Goal: Find specific page/section: Find specific page/section

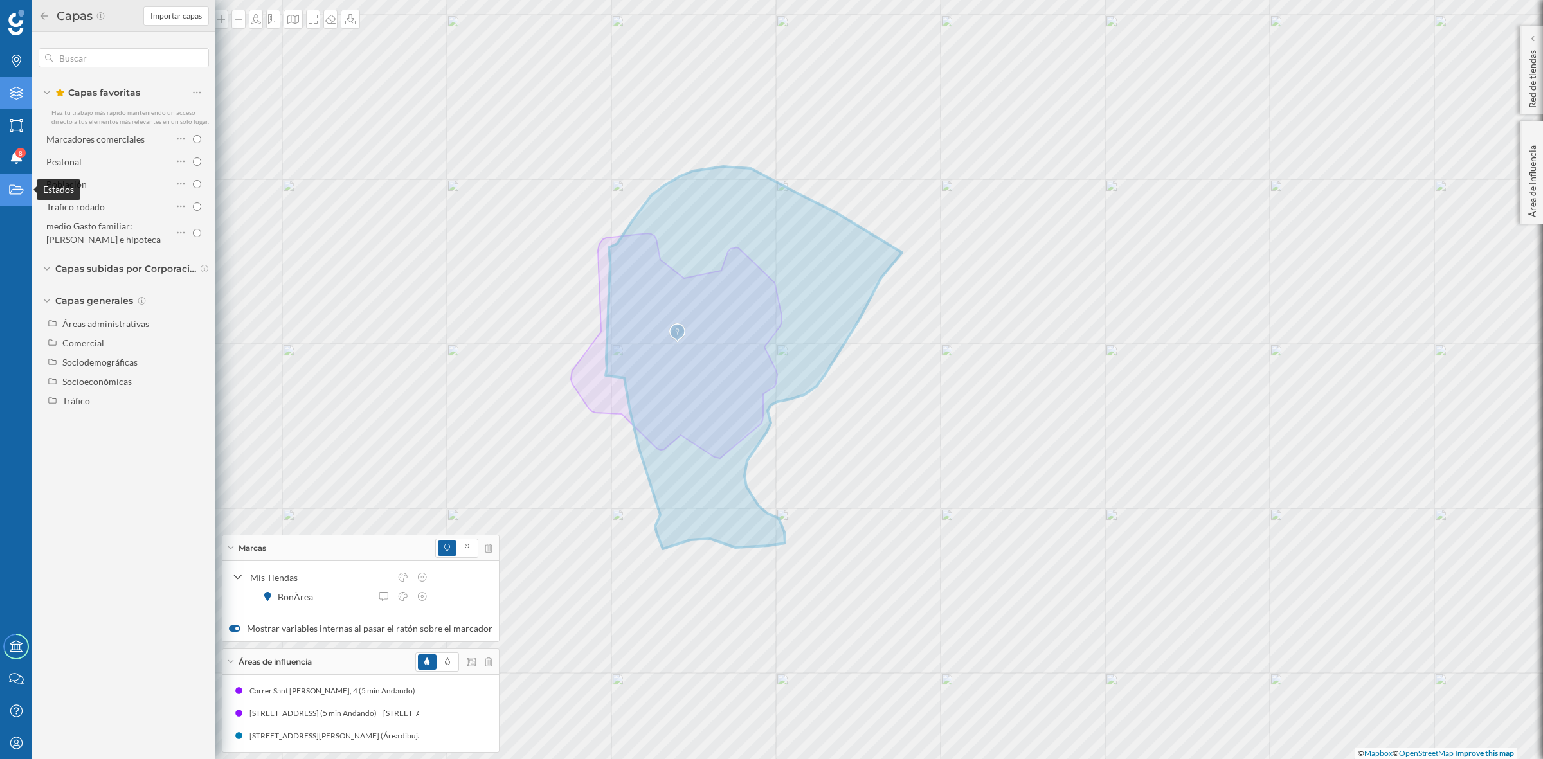
click at [16, 184] on icon "Estados" at bounding box center [16, 189] width 16 height 13
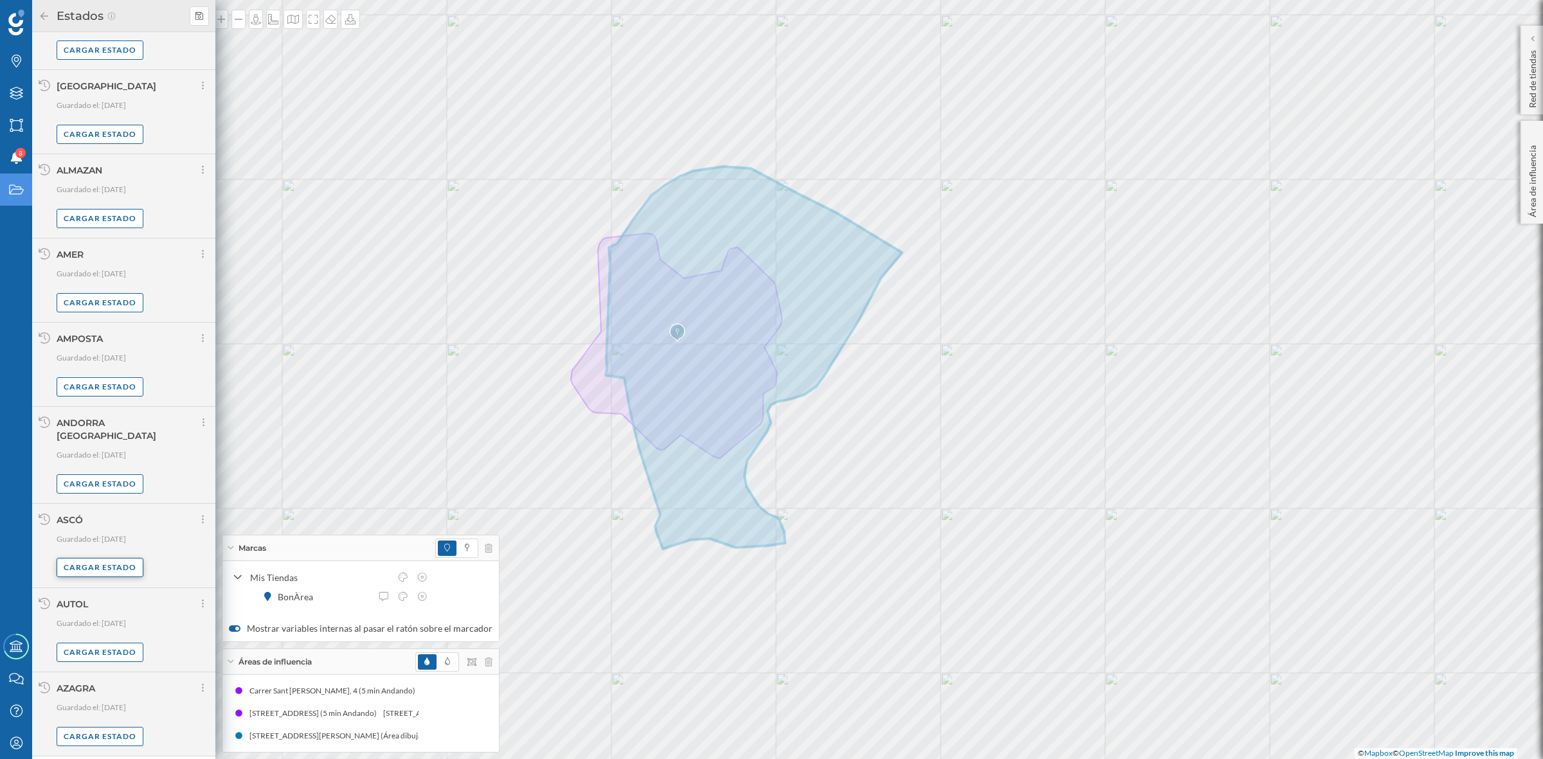
scroll to position [595, 0]
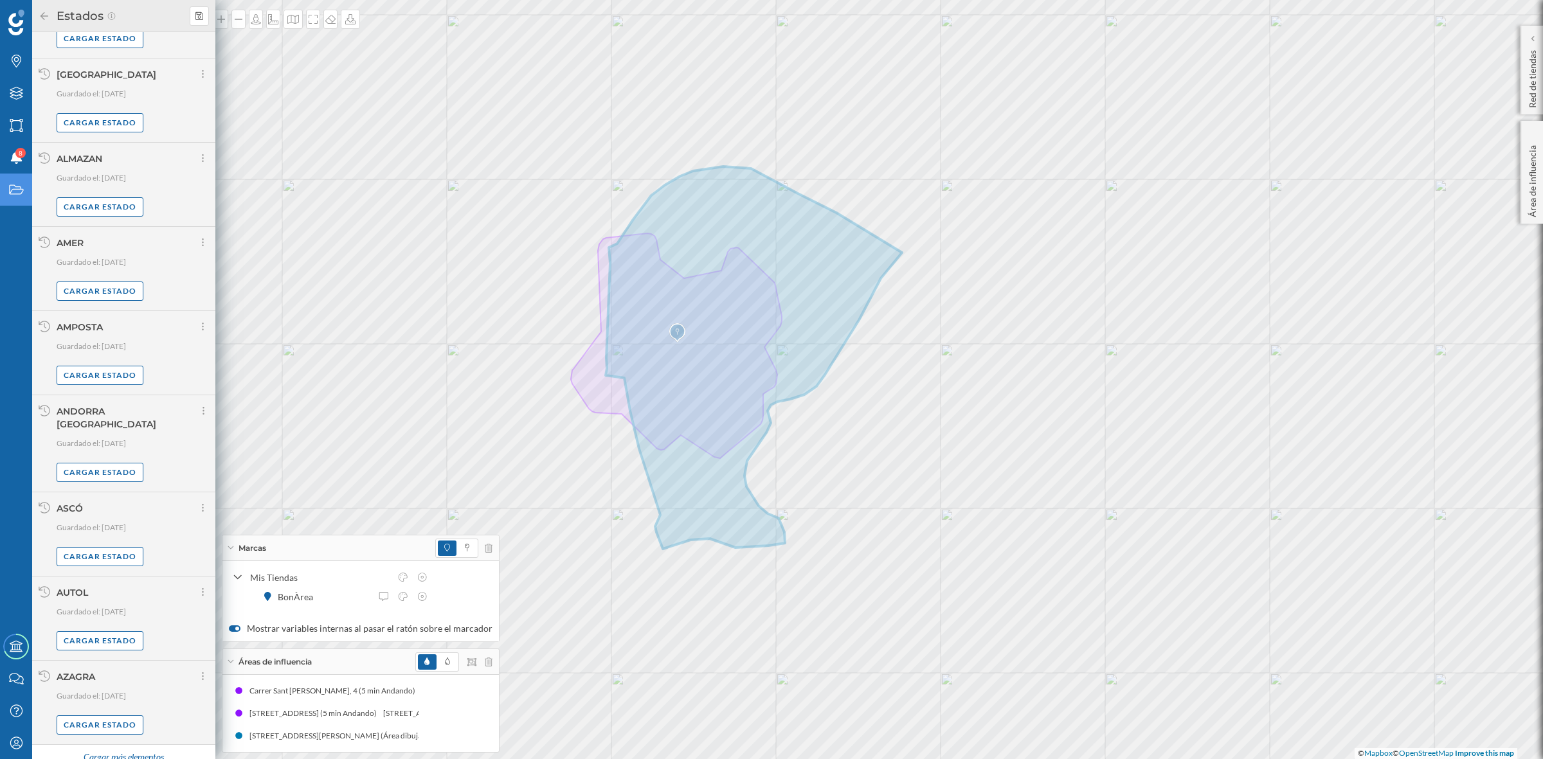
click at [134, 748] on div "Cargar más elementos" at bounding box center [123, 757] width 96 height 19
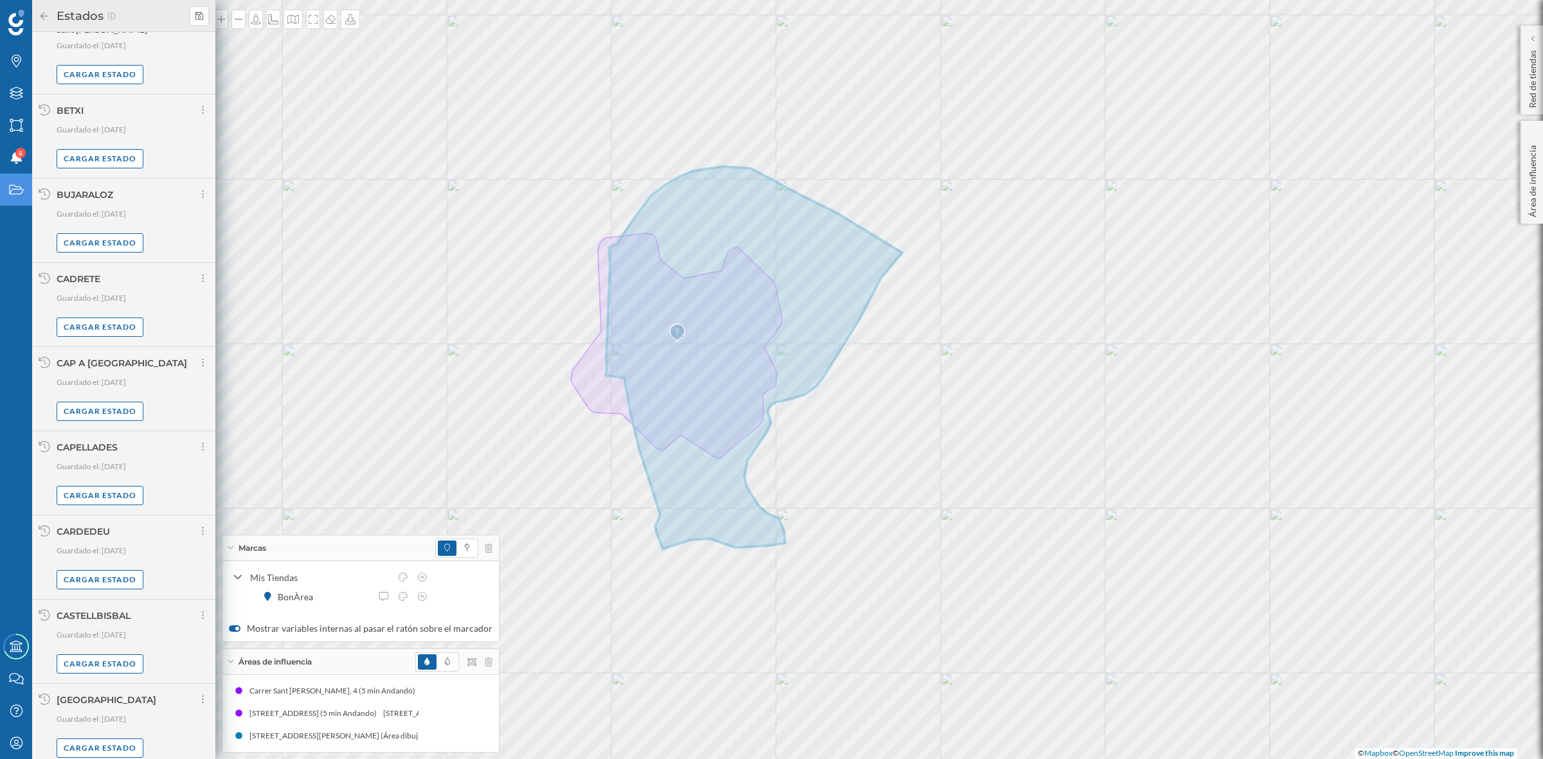
scroll to position [1957, 0]
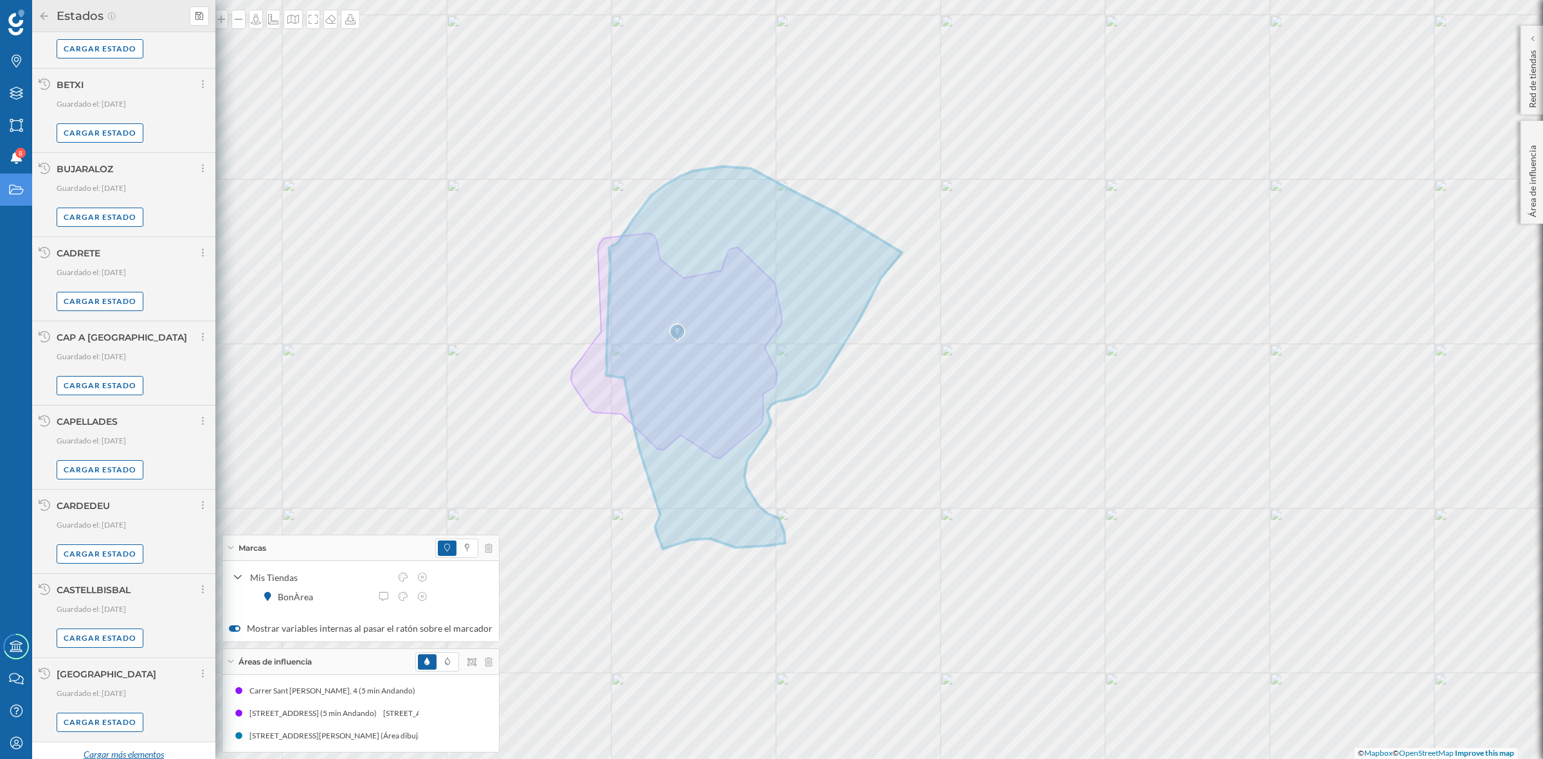
click at [111, 746] on div "Cargar más elementos" at bounding box center [123, 755] width 96 height 19
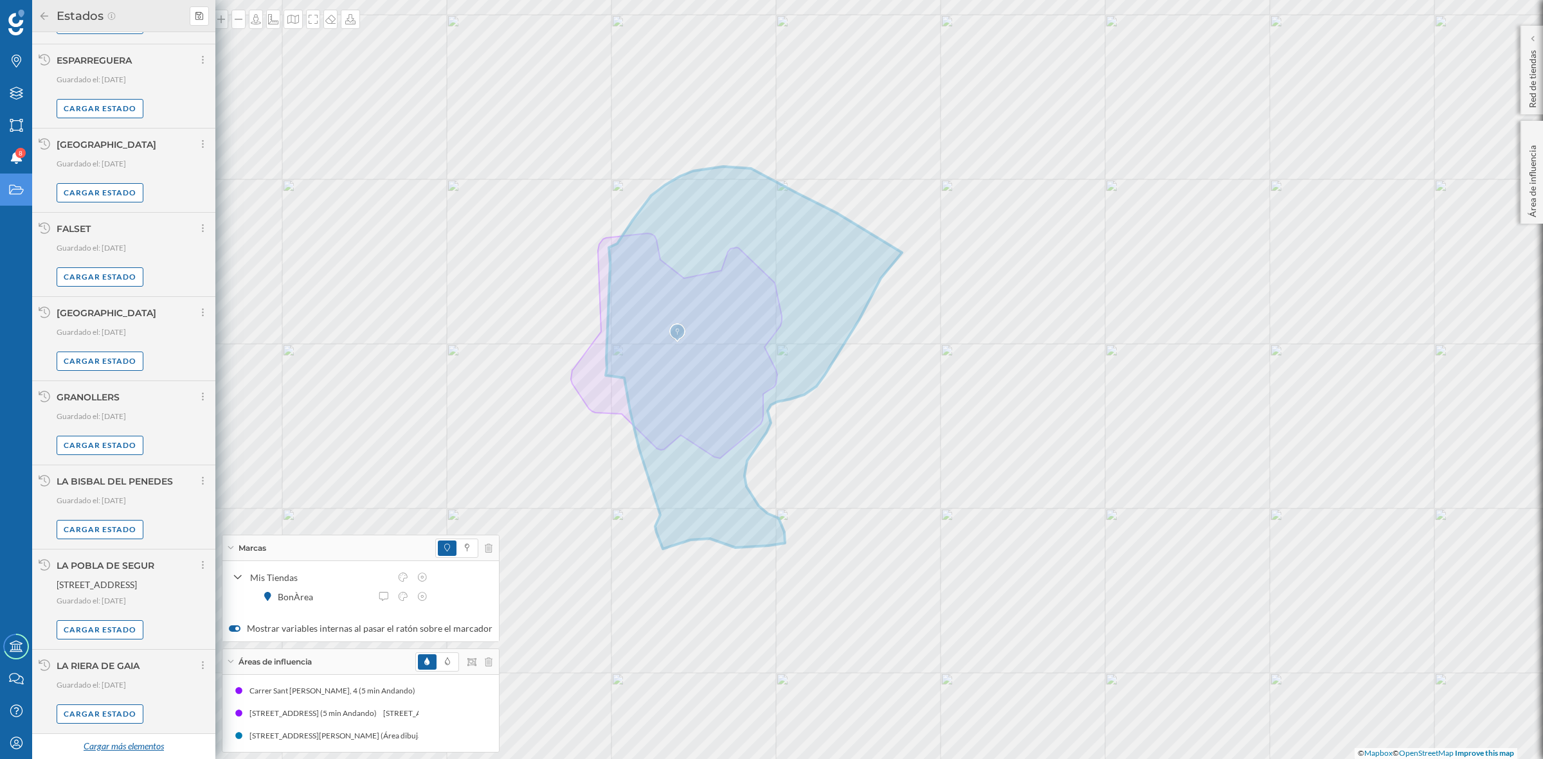
click at [90, 746] on div "Cargar más elementos" at bounding box center [123, 746] width 96 height 19
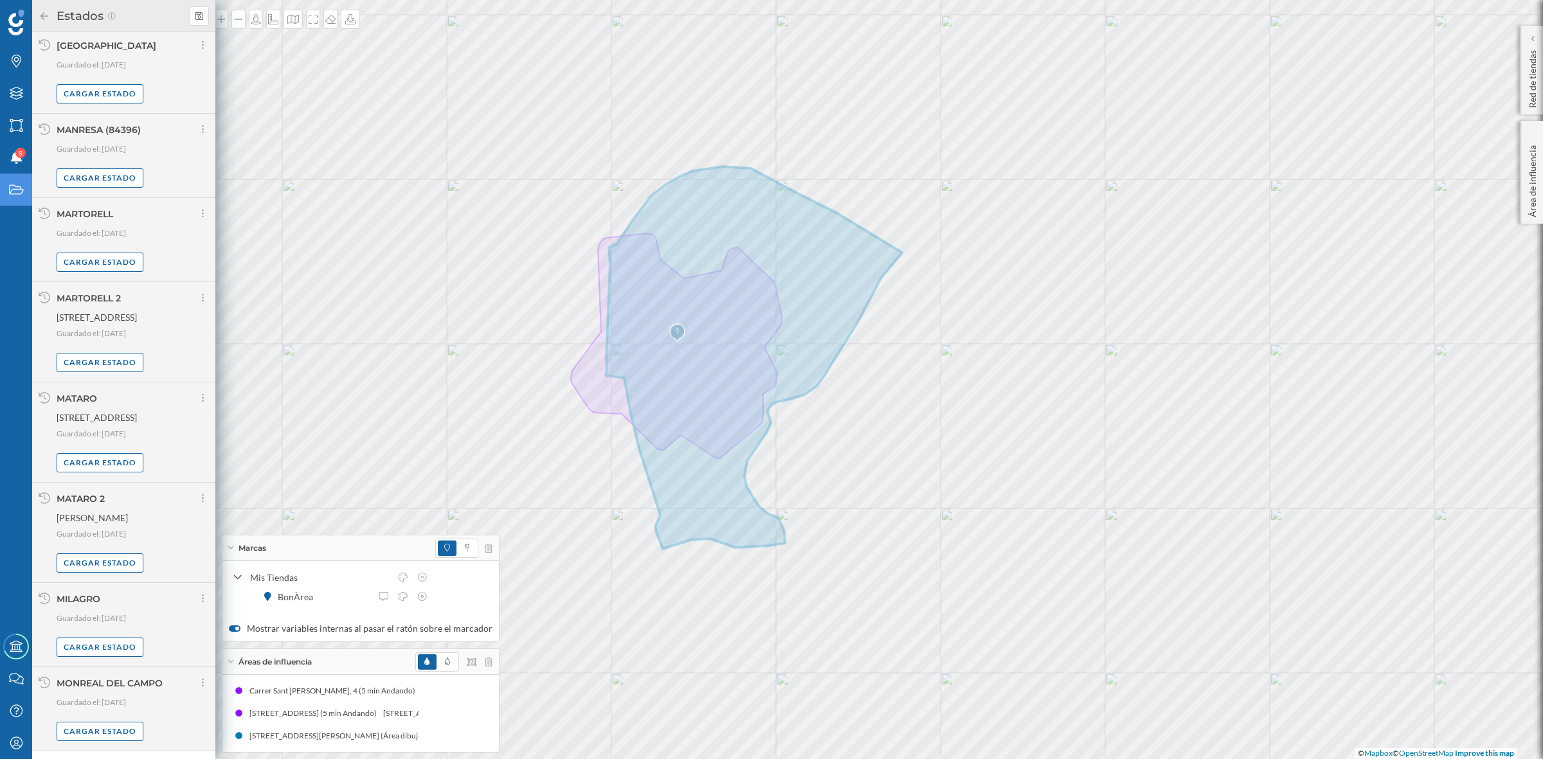
scroll to position [4626, 0]
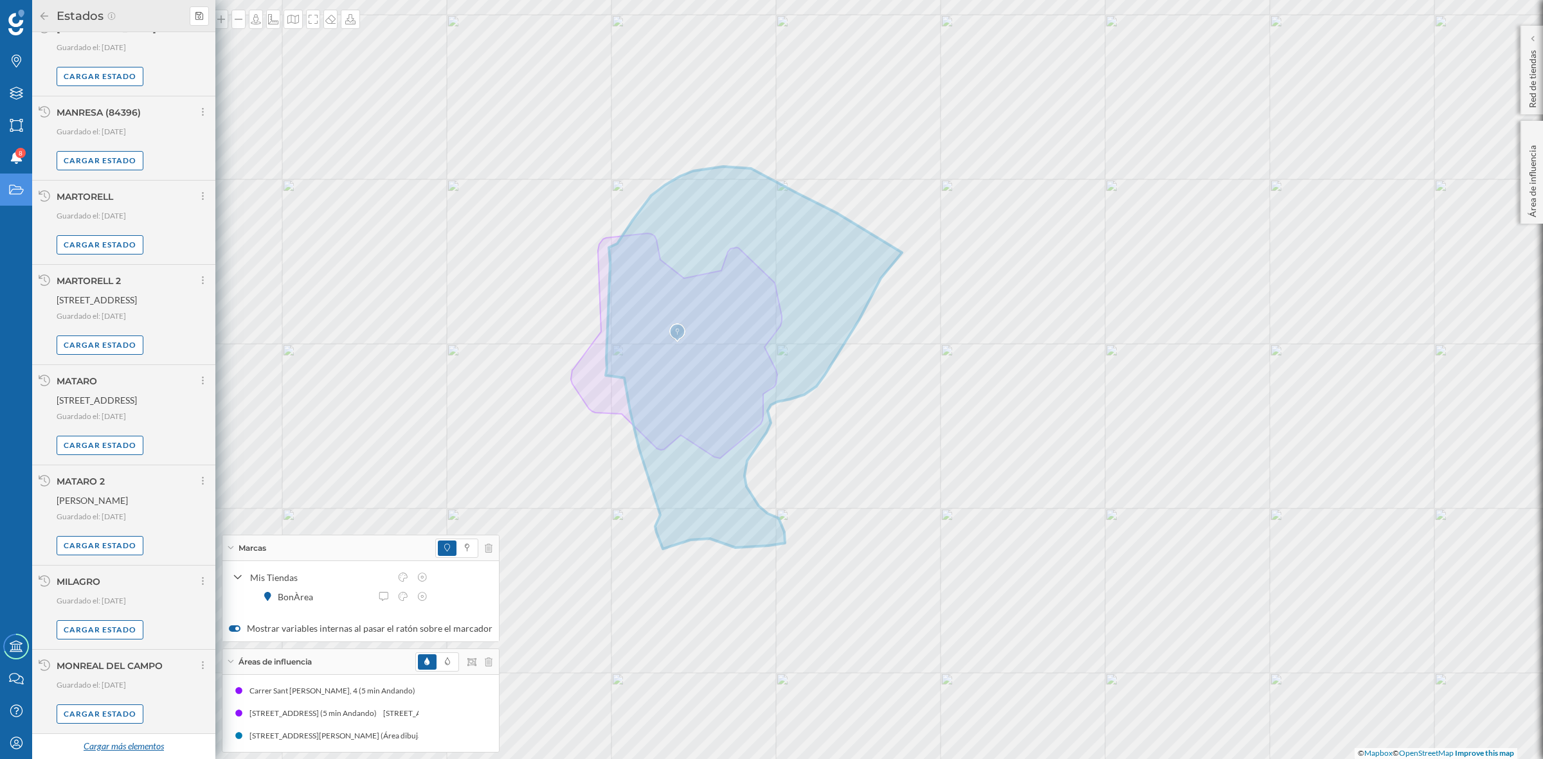
click at [149, 749] on div "Cargar más elementos" at bounding box center [123, 746] width 96 height 19
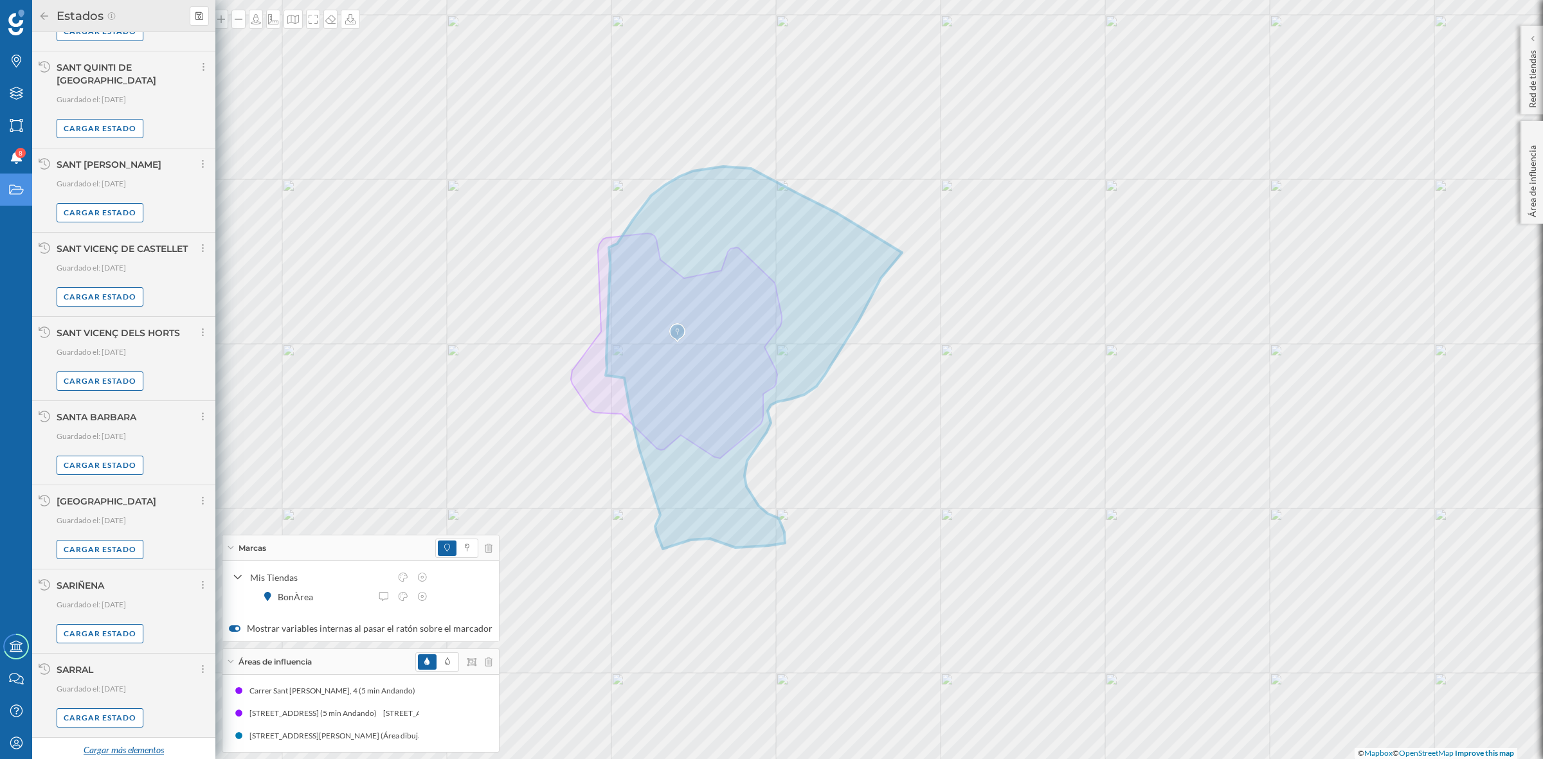
scroll to position [5943, 0]
click at [147, 742] on div "Cargar más elementos" at bounding box center [123, 746] width 96 height 19
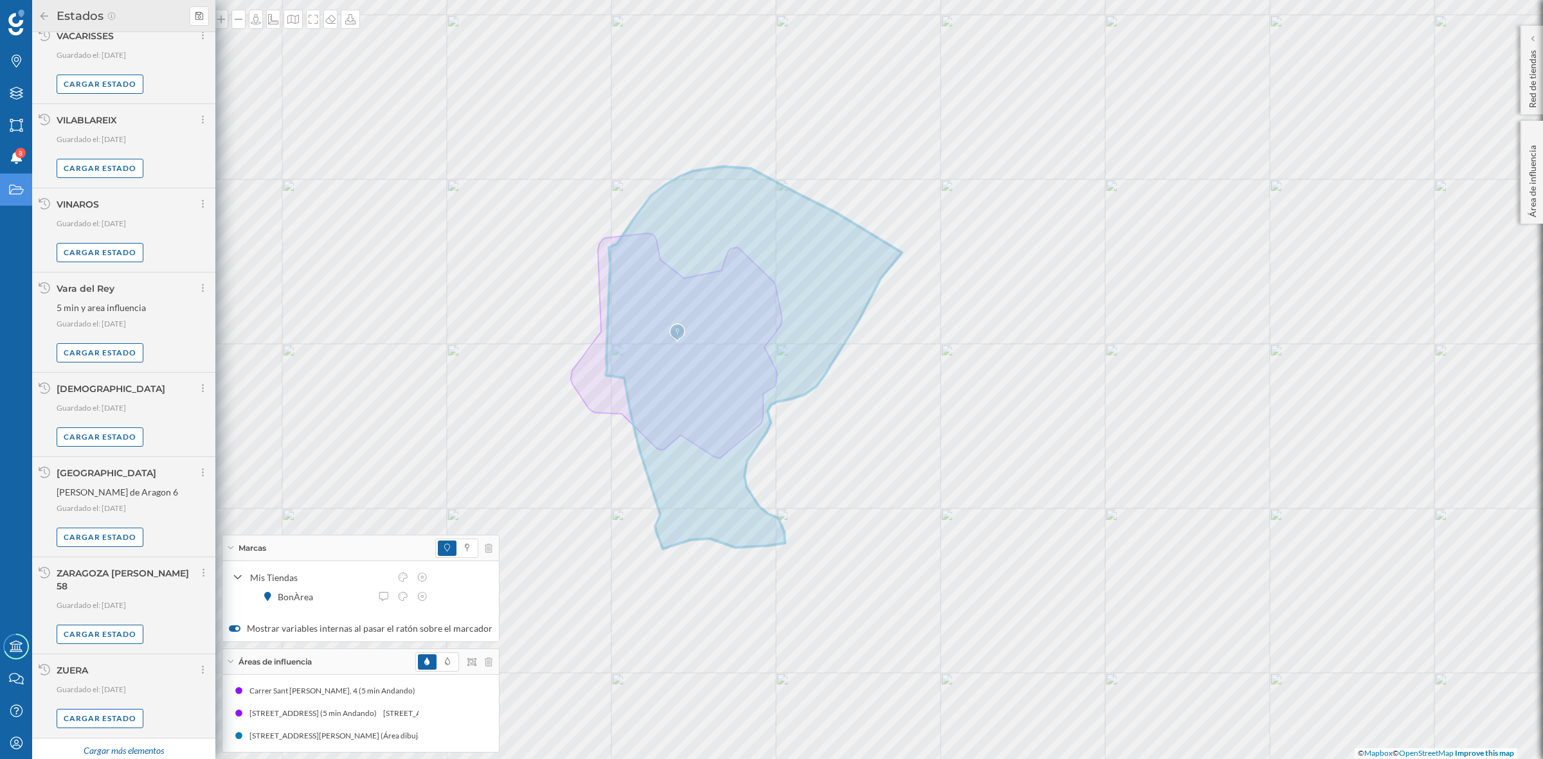
scroll to position [7286, 0]
click at [107, 748] on div "Cargar más elementos" at bounding box center [123, 746] width 96 height 19
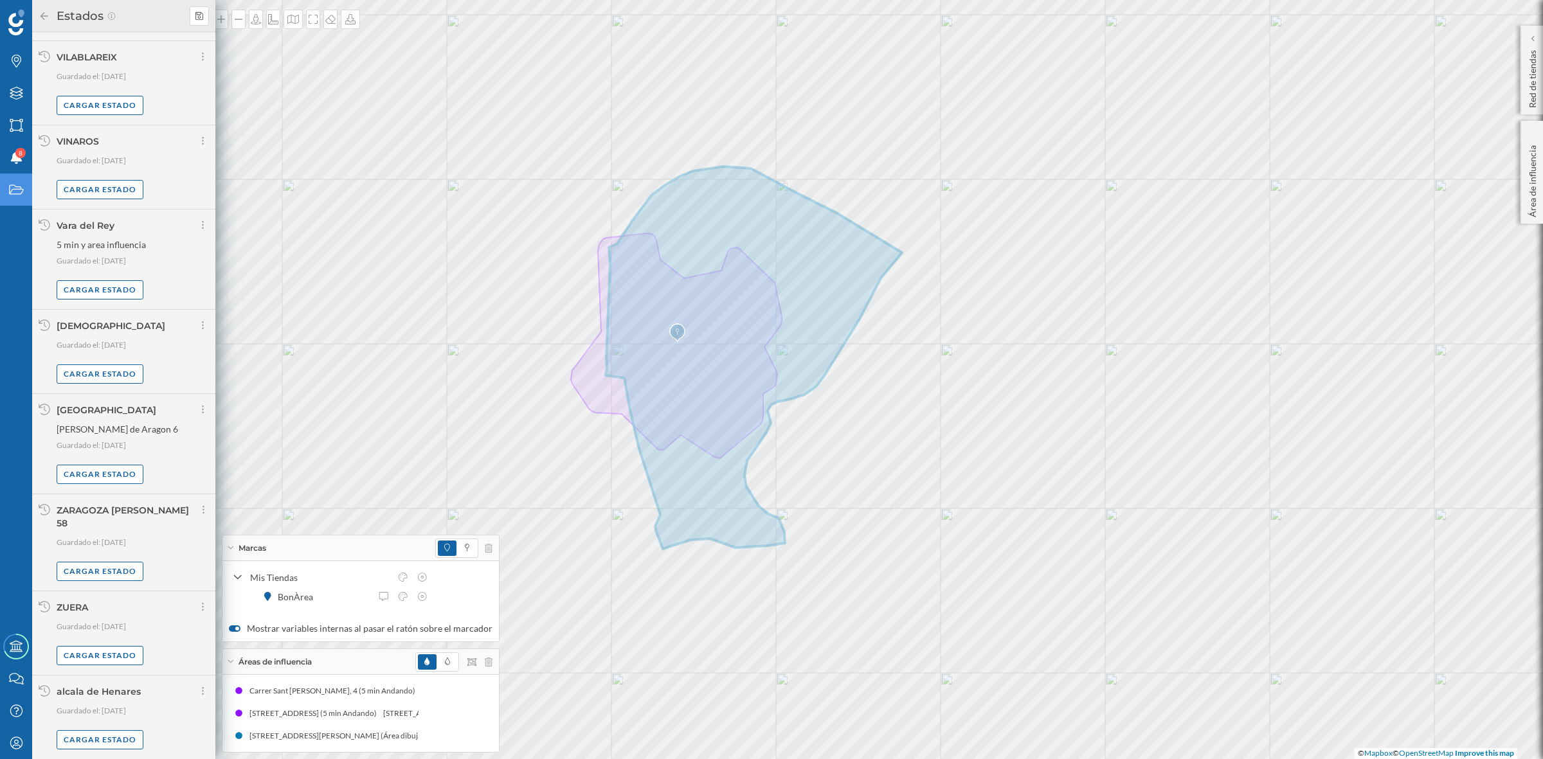
scroll to position [7344, 0]
click at [76, 735] on div "Cargar estado" at bounding box center [100, 739] width 87 height 19
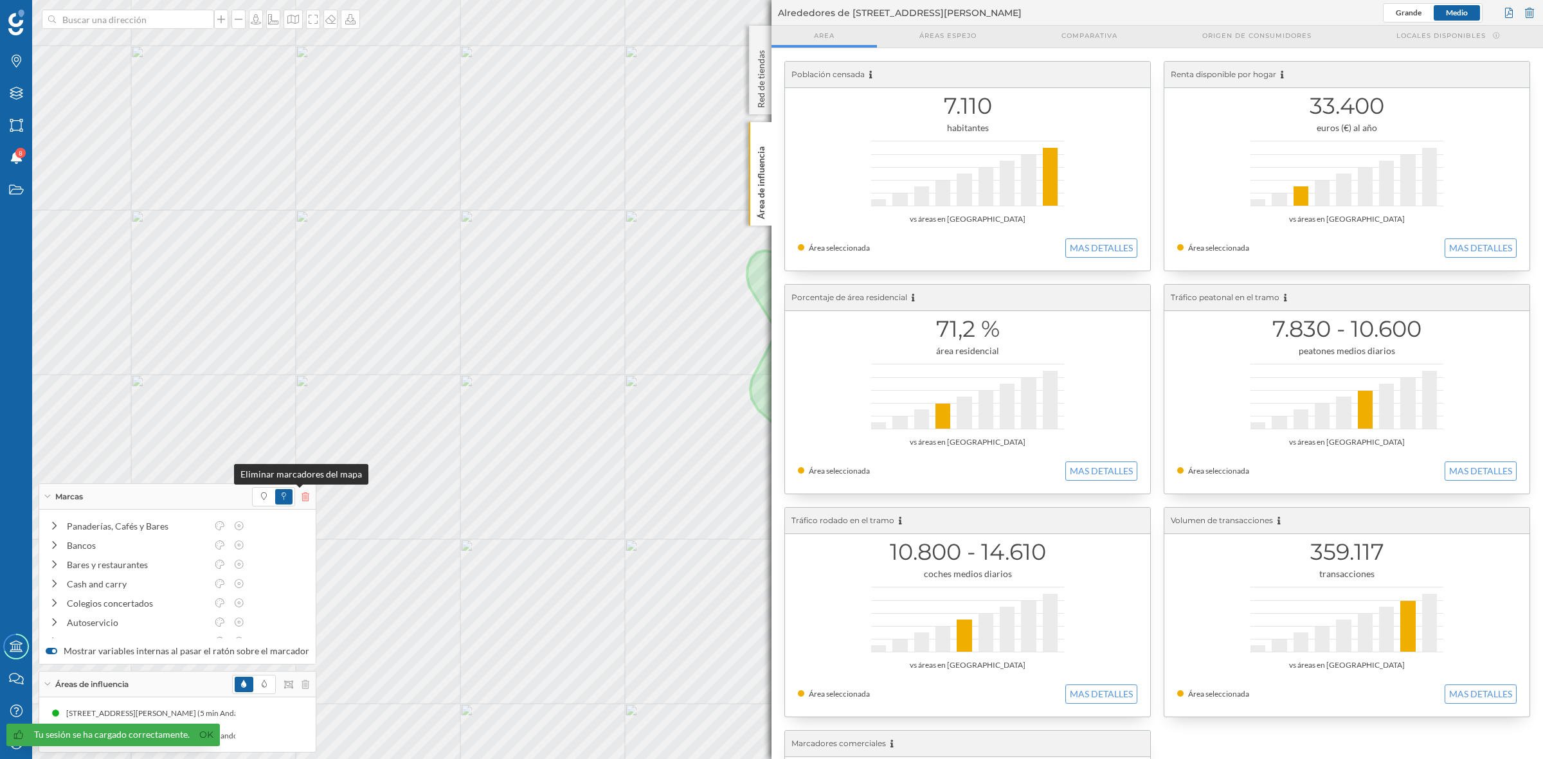
click at [301, 496] on icon at bounding box center [305, 496] width 8 height 9
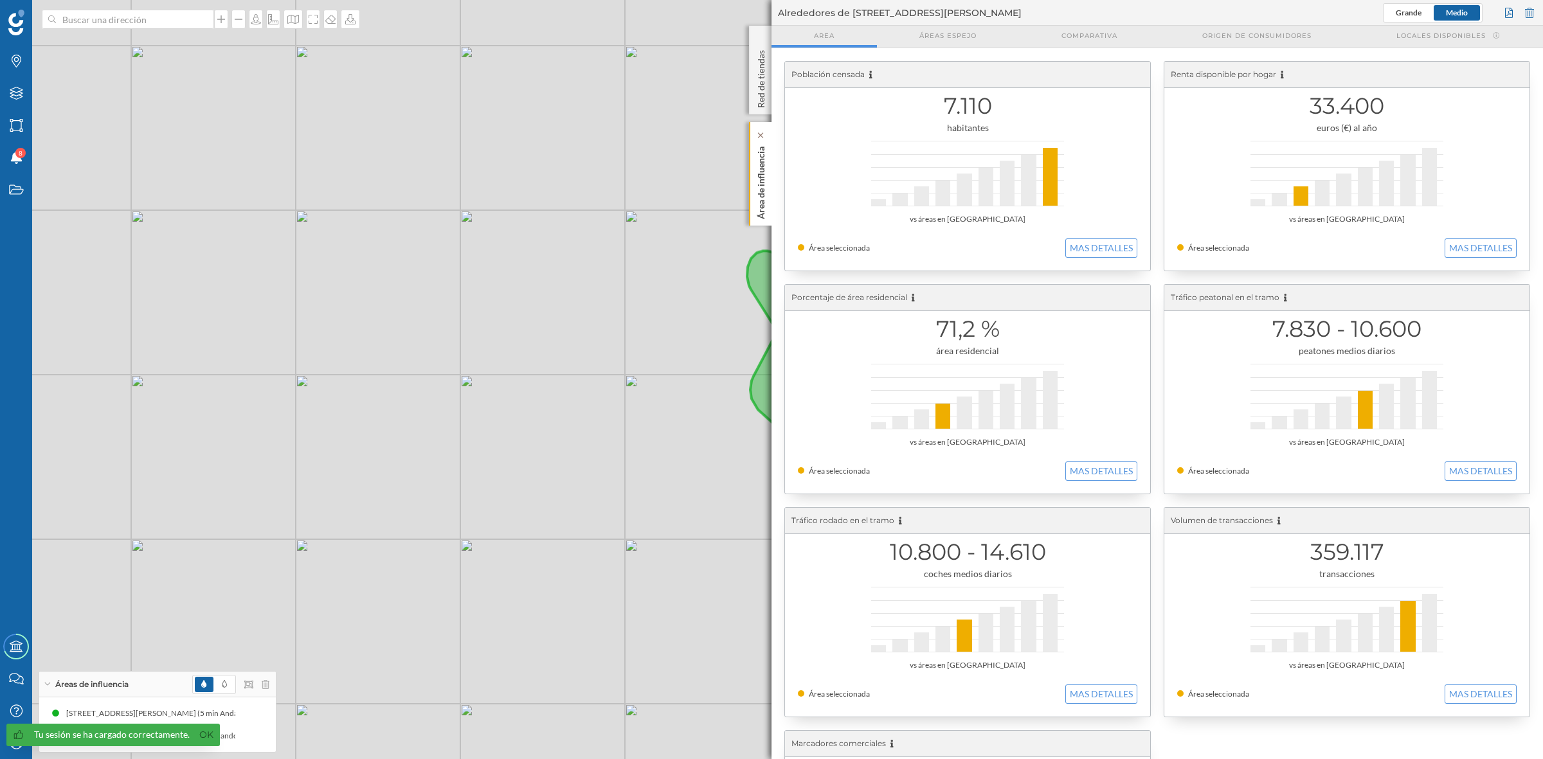
click at [755, 196] on p "Área de influencia" at bounding box center [761, 180] width 13 height 78
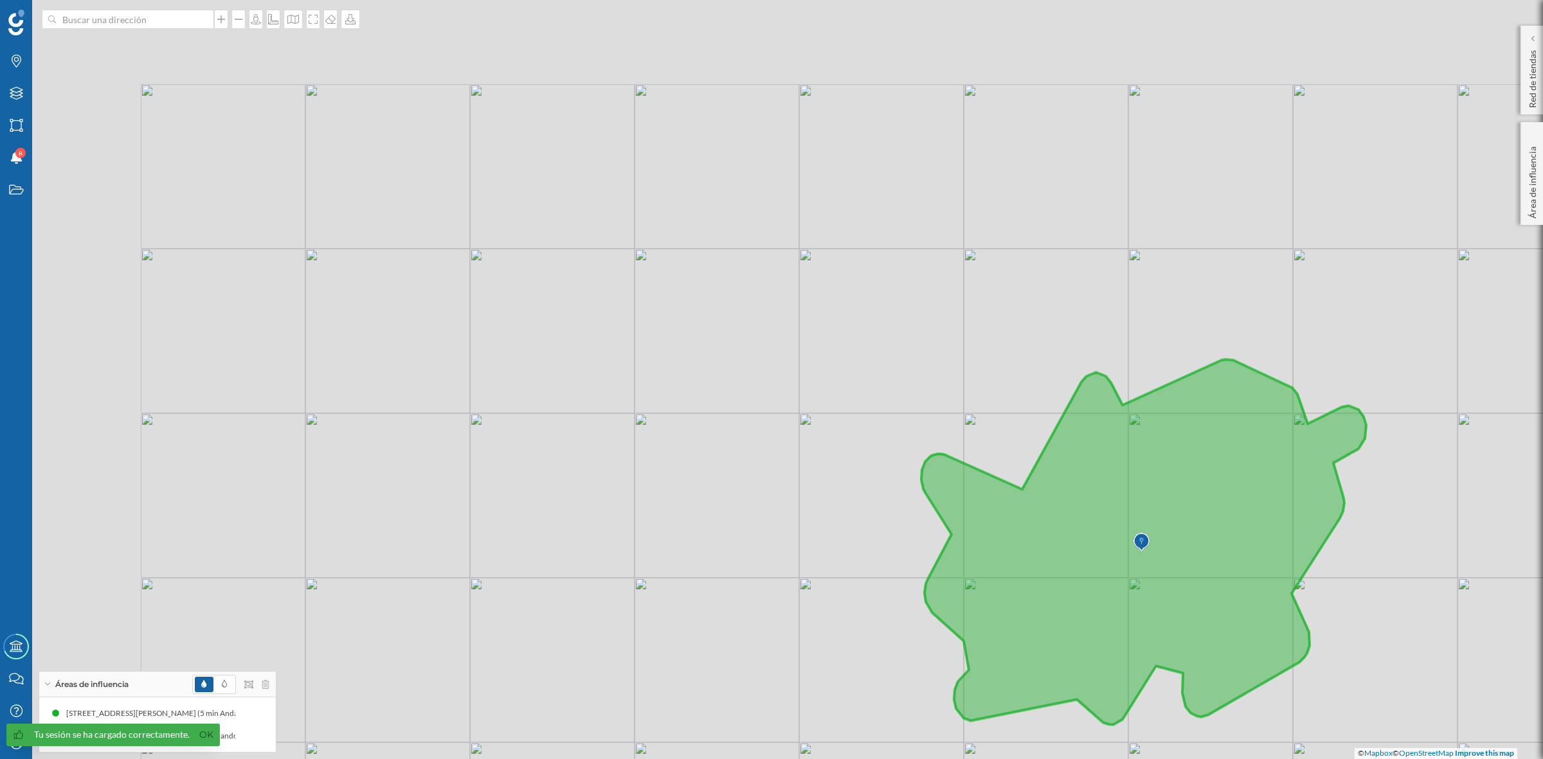
drag, startPoint x: 614, startPoint y: 331, endPoint x: 789, endPoint y: 534, distance: 267.6
click at [789, 534] on div "© Mapbox © OpenStreetMap Improve this map" at bounding box center [771, 379] width 1543 height 759
click at [132, 17] on input at bounding box center [128, 19] width 144 height 19
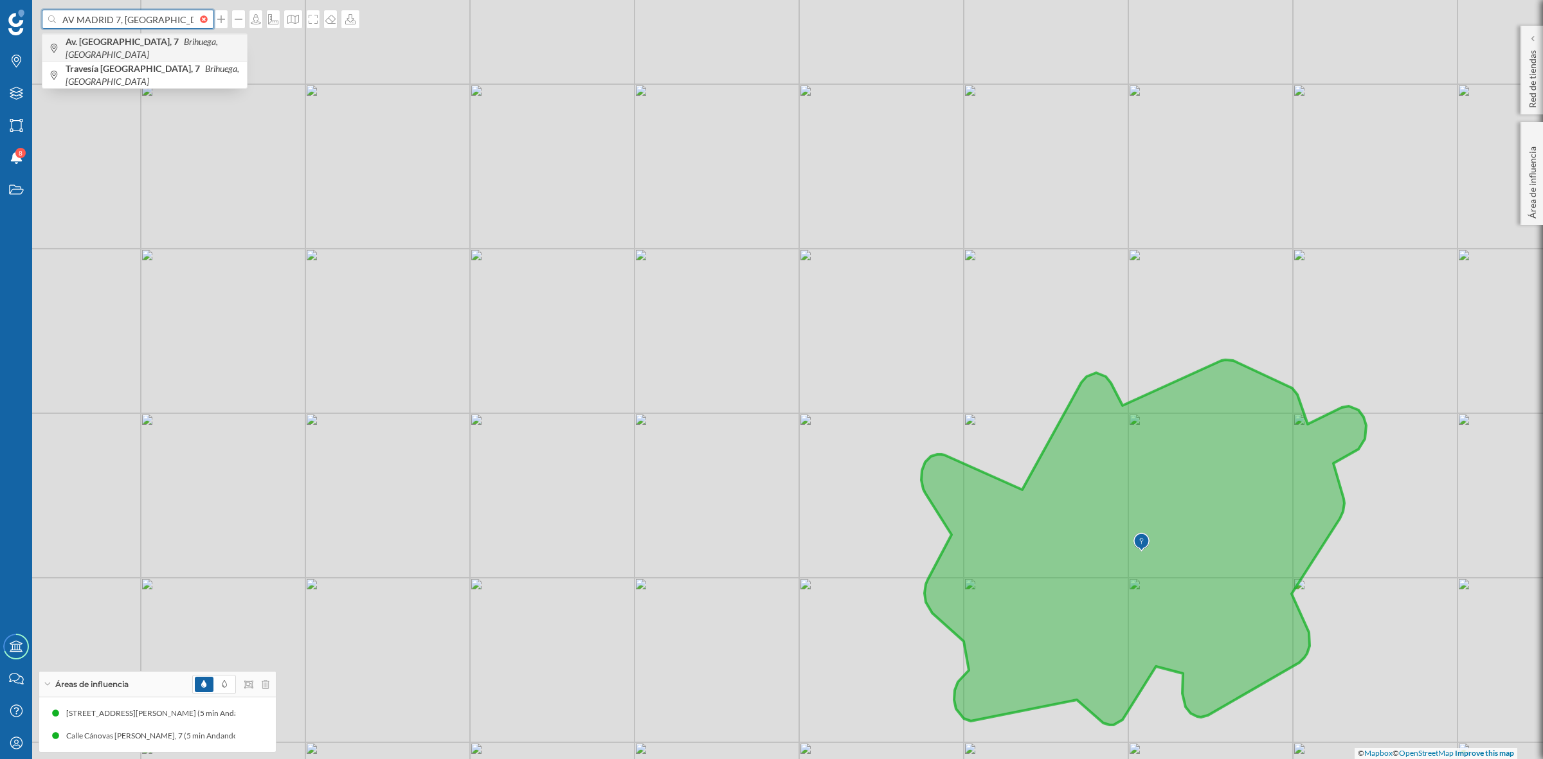
type input "AV MADRID 7, [GEOGRAPHIC_DATA]"
click at [133, 49] on icon "Brihuega, [GEOGRAPHIC_DATA]" at bounding box center [142, 48] width 152 height 24
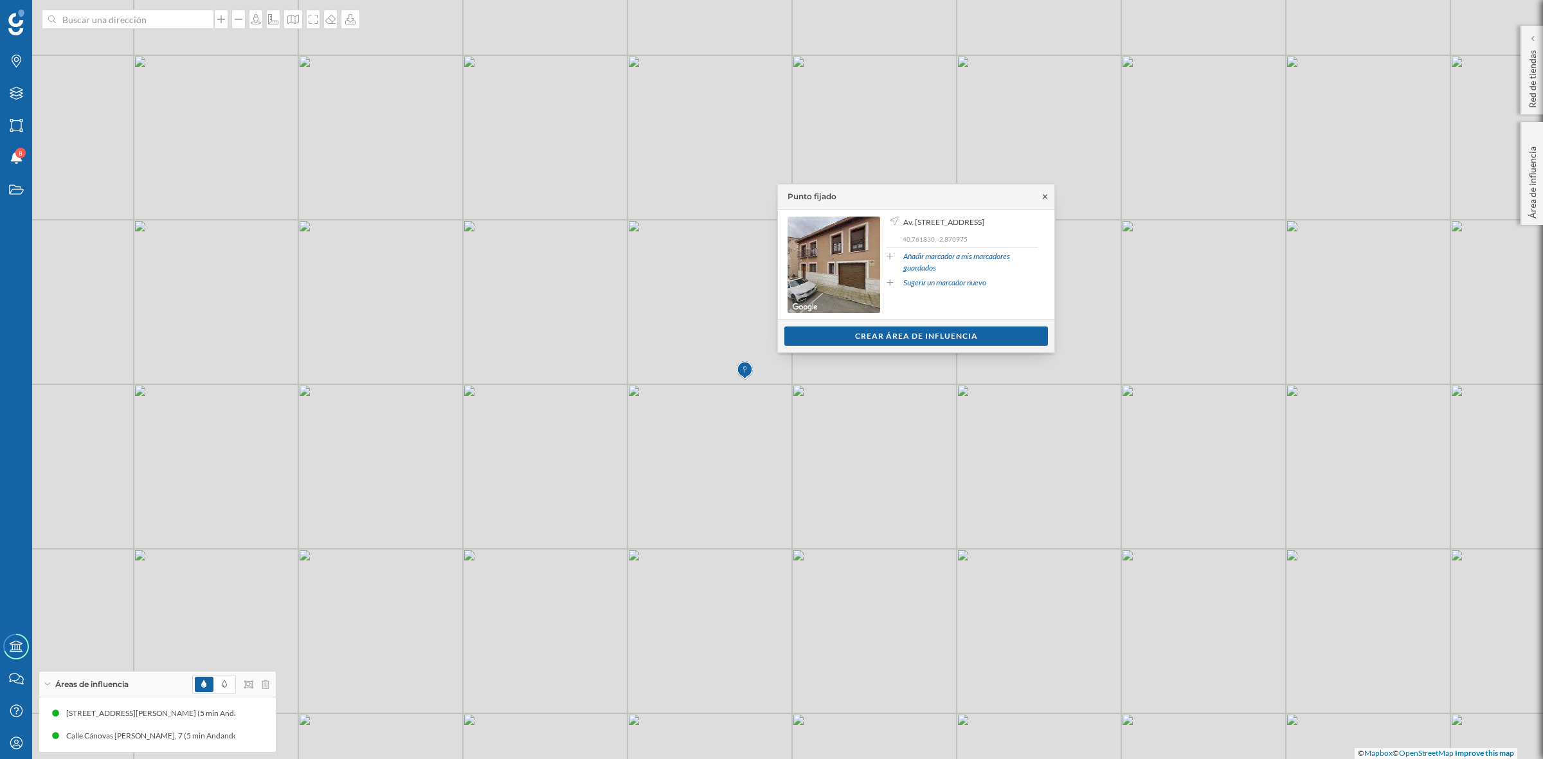
click at [1042, 197] on icon at bounding box center [1045, 197] width 10 height 8
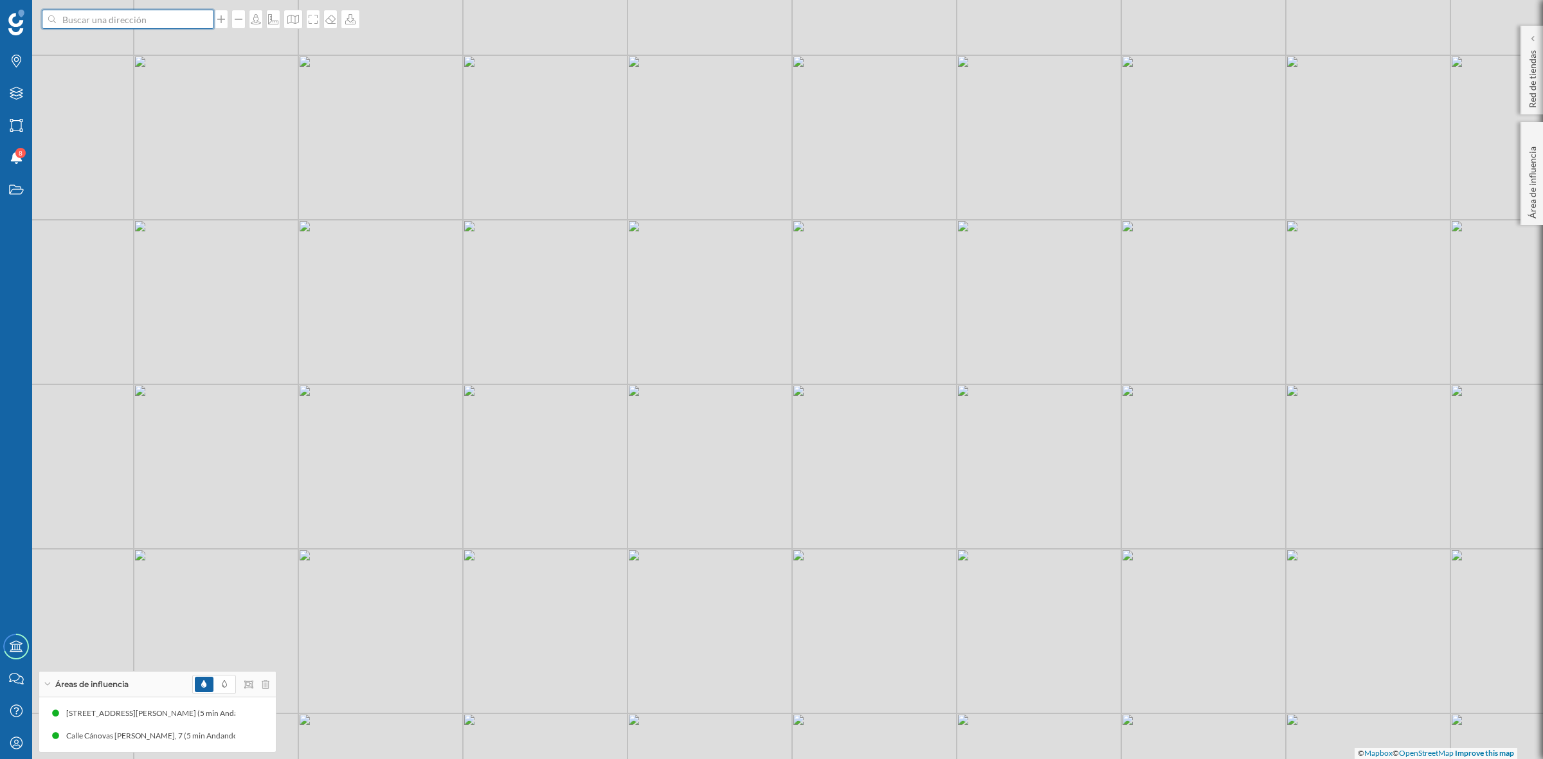
click at [152, 24] on input at bounding box center [128, 19] width 144 height 19
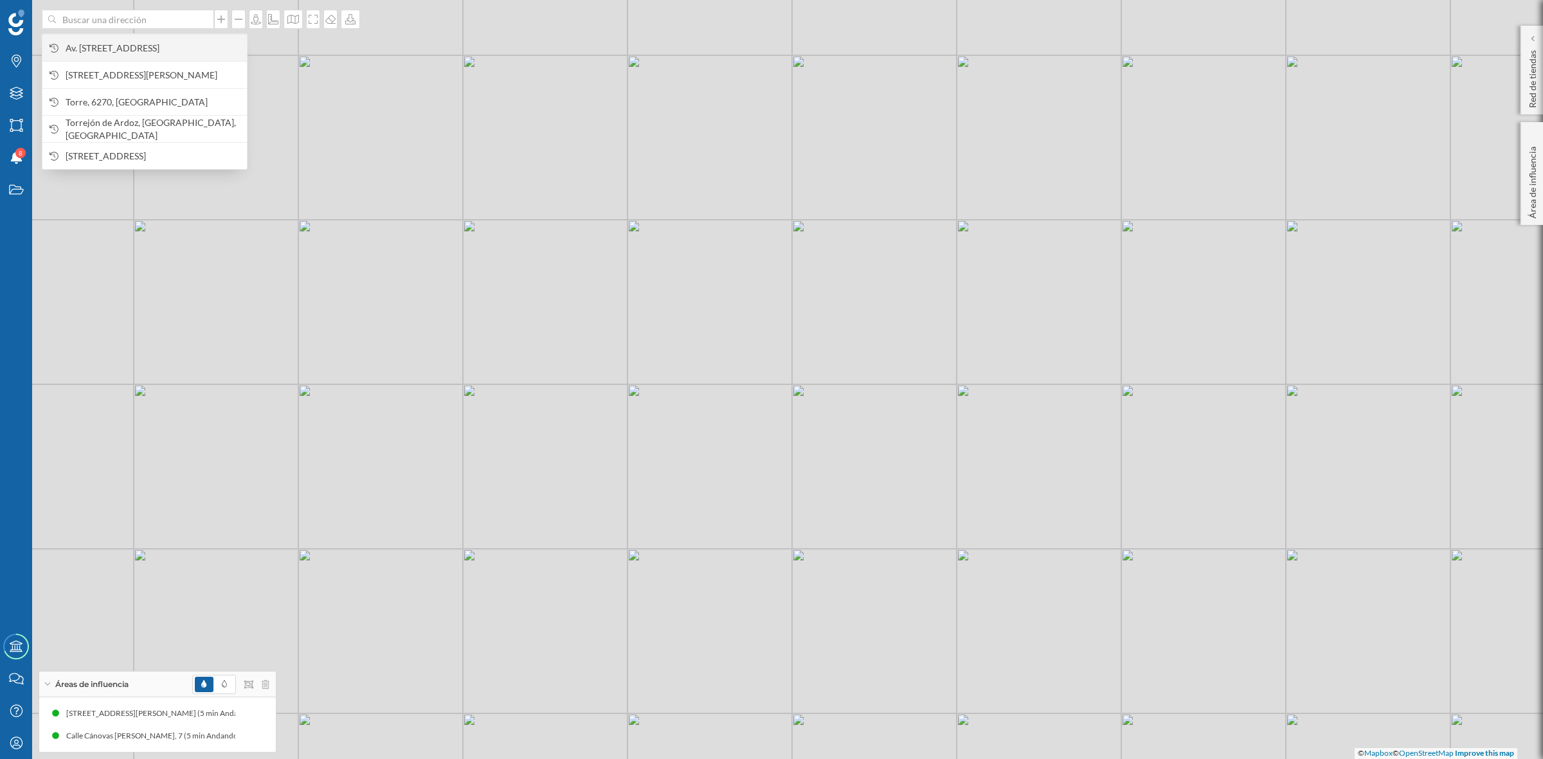
click at [132, 44] on span "Av. [STREET_ADDRESS]" at bounding box center [153, 48] width 175 height 13
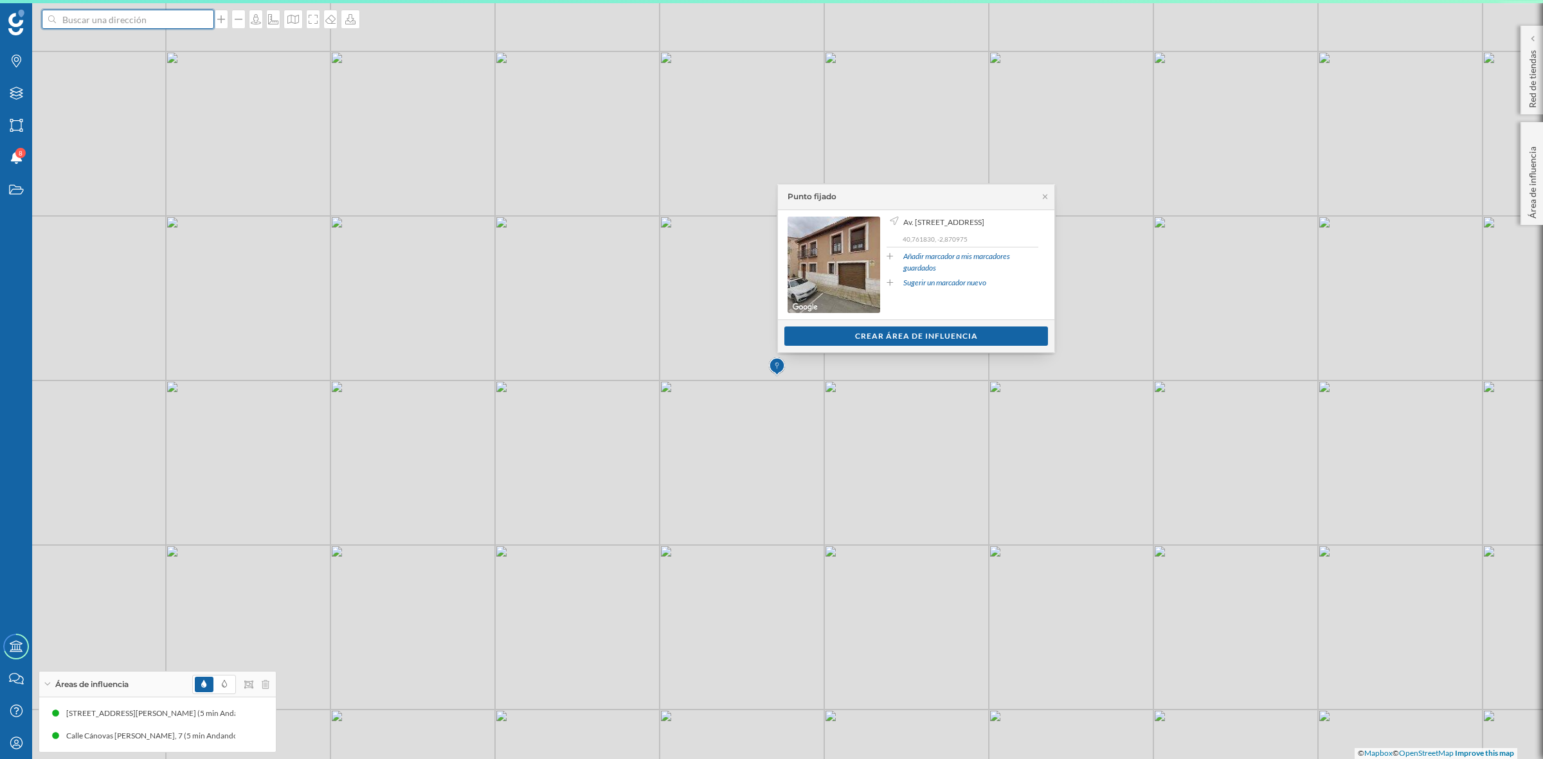
click at [132, 20] on input at bounding box center [128, 19] width 144 height 19
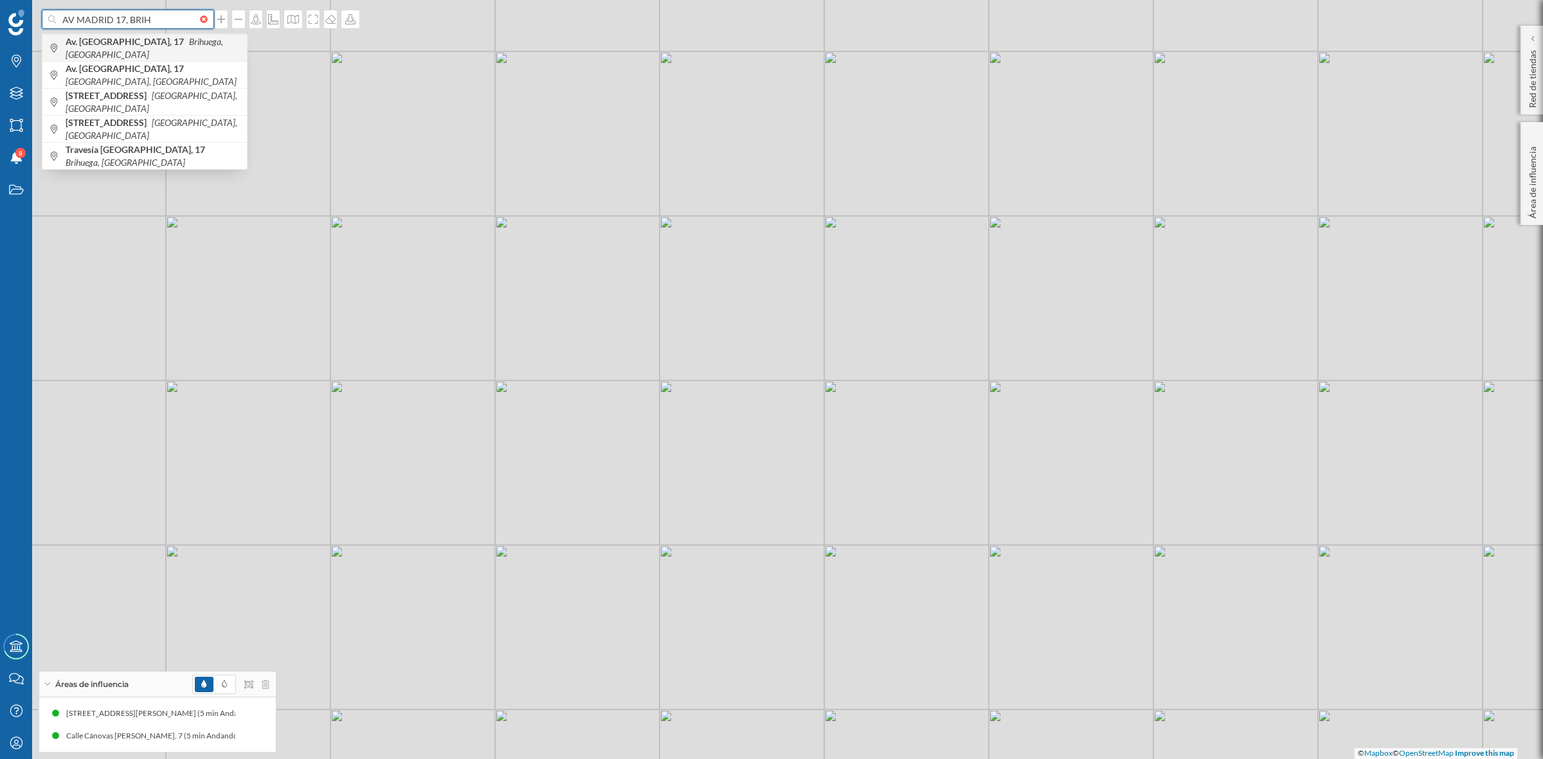
type input "AV MADRID 17, BRIH"
click at [130, 51] on icon "Brihuega, [GEOGRAPHIC_DATA]" at bounding box center [144, 48] width 157 height 24
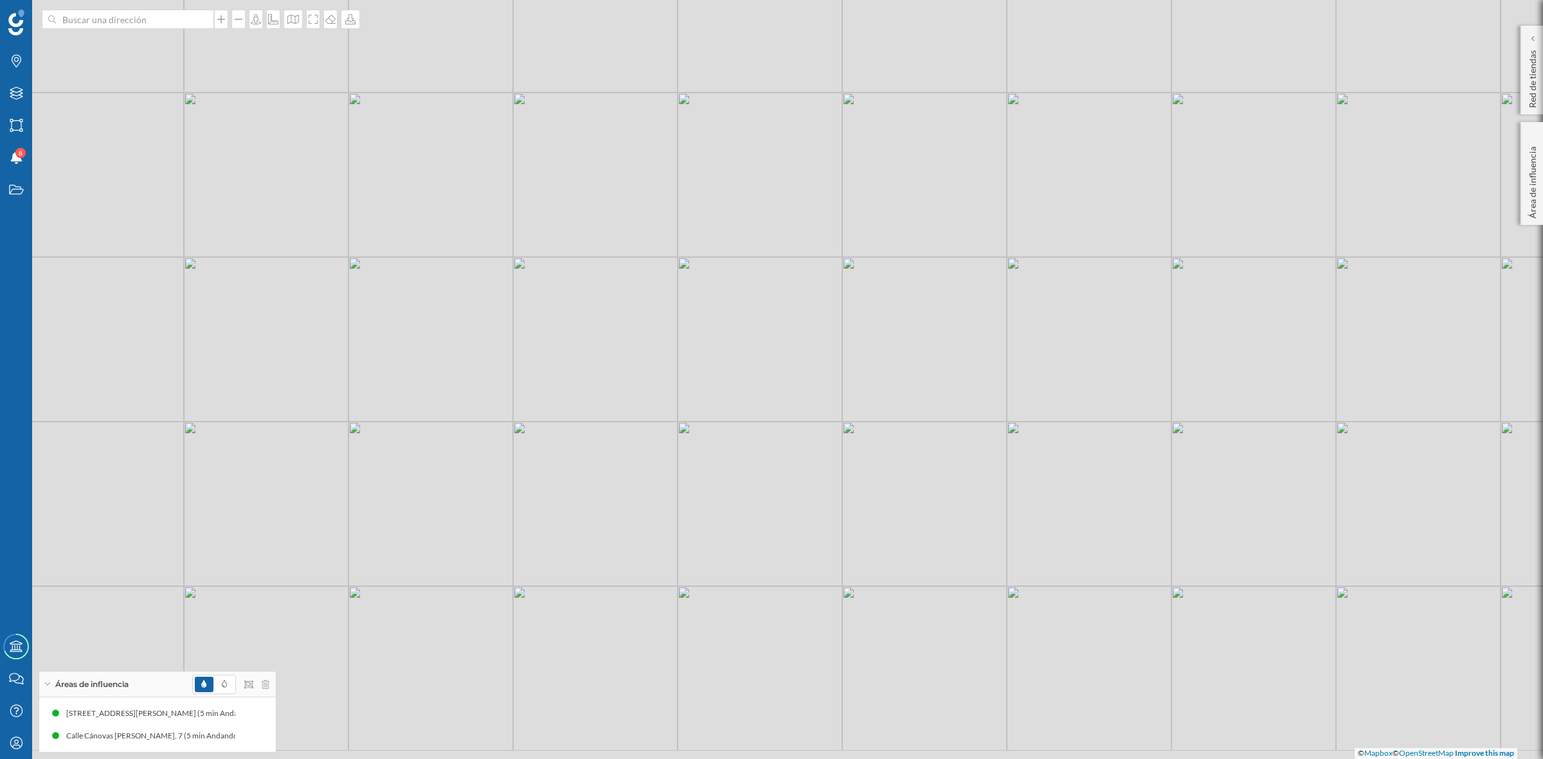
drag, startPoint x: 826, startPoint y: 511, endPoint x: 803, endPoint y: 466, distance: 50.3
click at [807, 472] on div "© Mapbox © OpenStreetMap Improve this map" at bounding box center [771, 379] width 1543 height 759
drag, startPoint x: 802, startPoint y: 458, endPoint x: 789, endPoint y: 418, distance: 41.7
click at [789, 420] on div "© Mapbox © OpenStreetMap Improve this map" at bounding box center [771, 379] width 1543 height 759
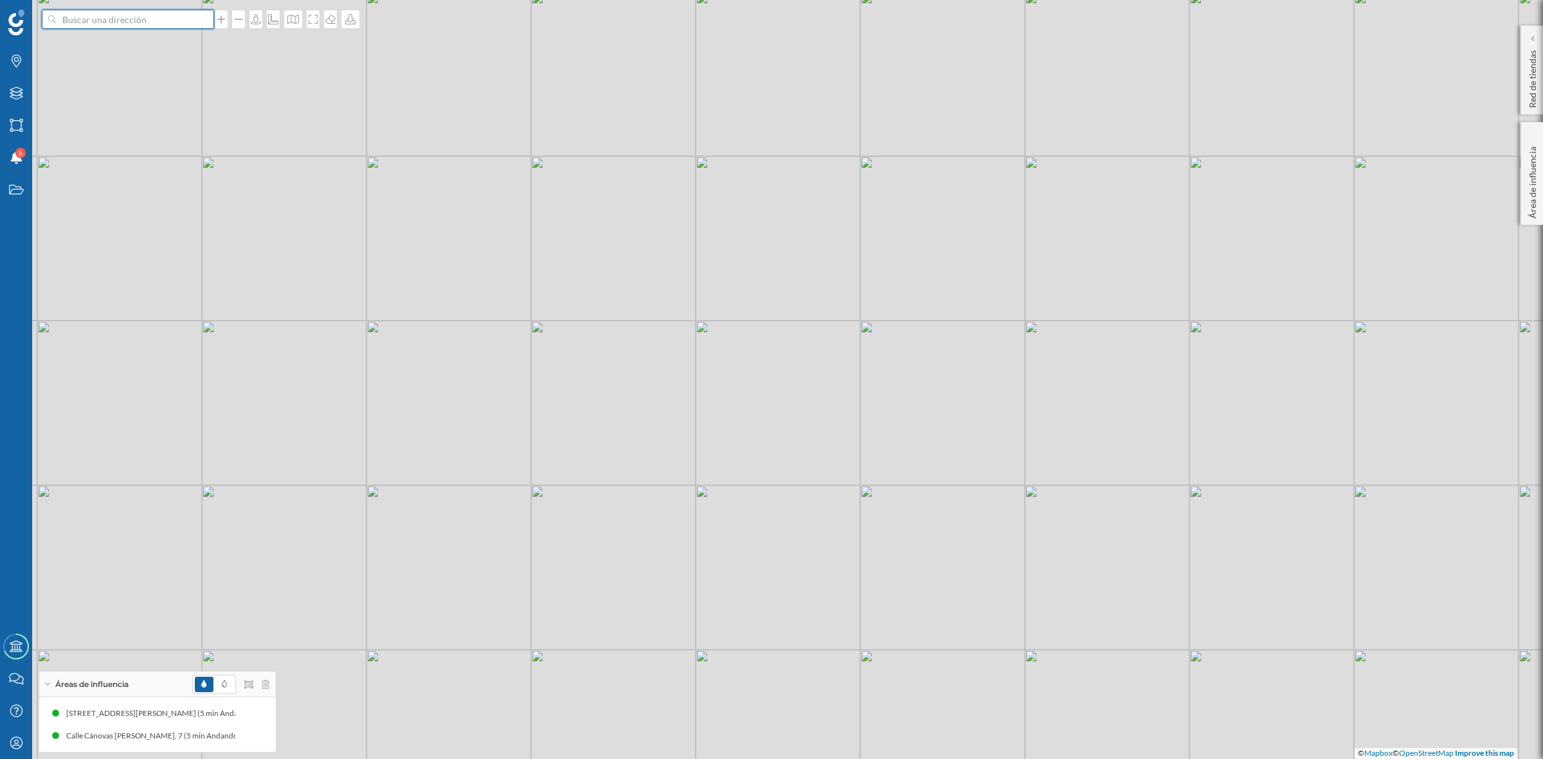
click at [161, 22] on input at bounding box center [128, 19] width 144 height 19
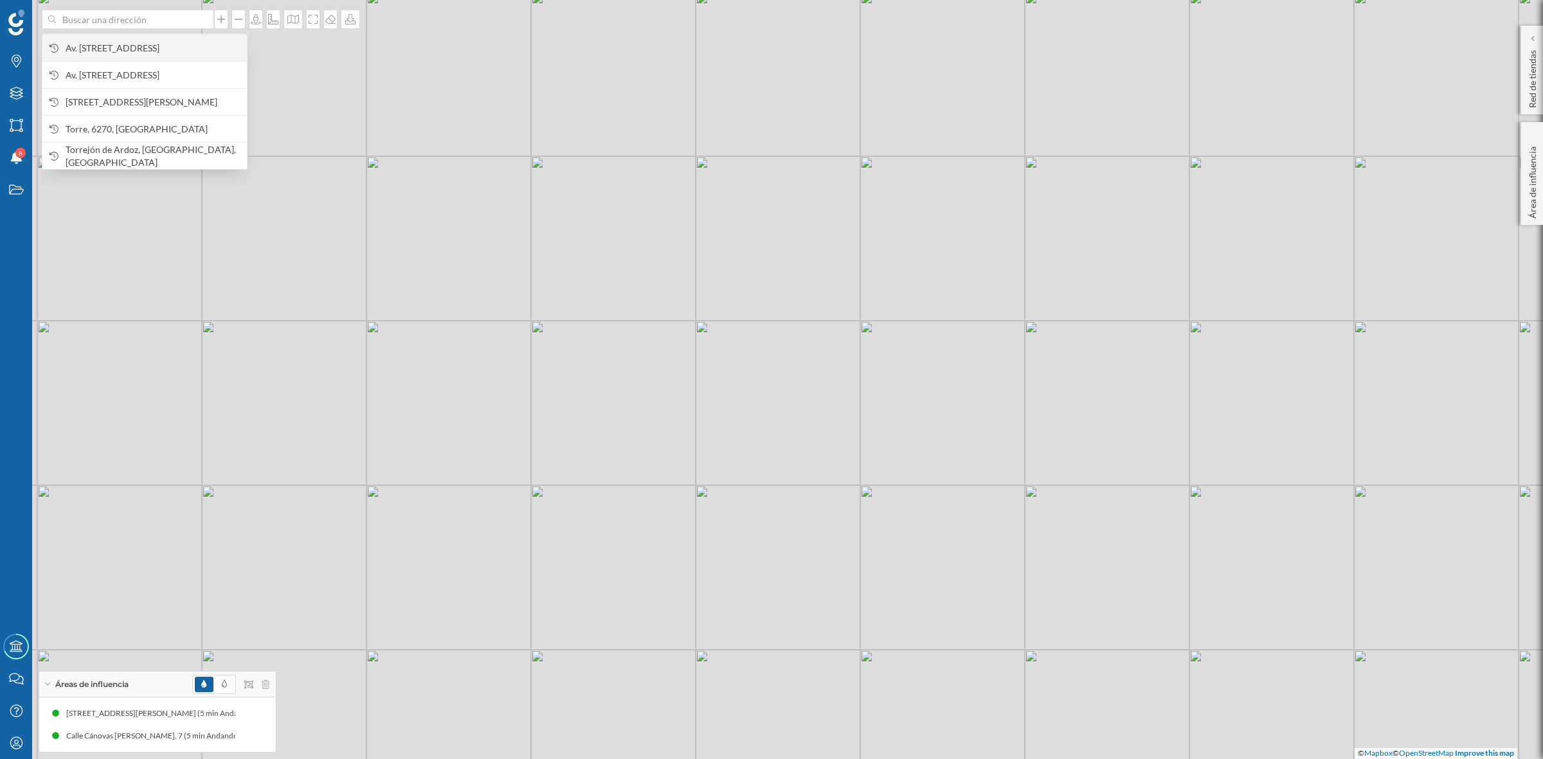
click at [114, 42] on span "Av. [STREET_ADDRESS]" at bounding box center [153, 48] width 175 height 13
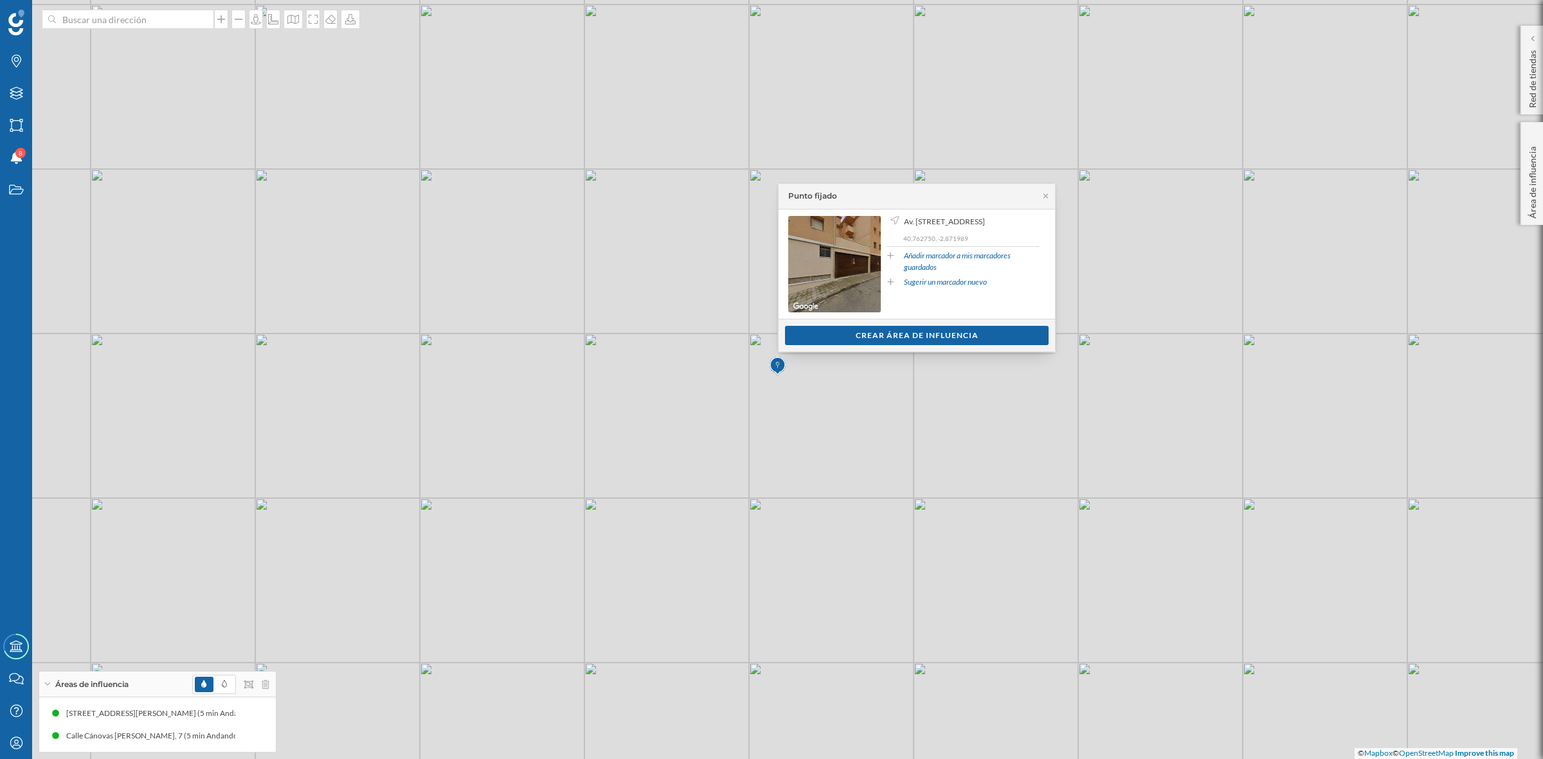
click at [355, 502] on div "© Mapbox © OpenStreetMap Improve this map" at bounding box center [771, 379] width 1543 height 759
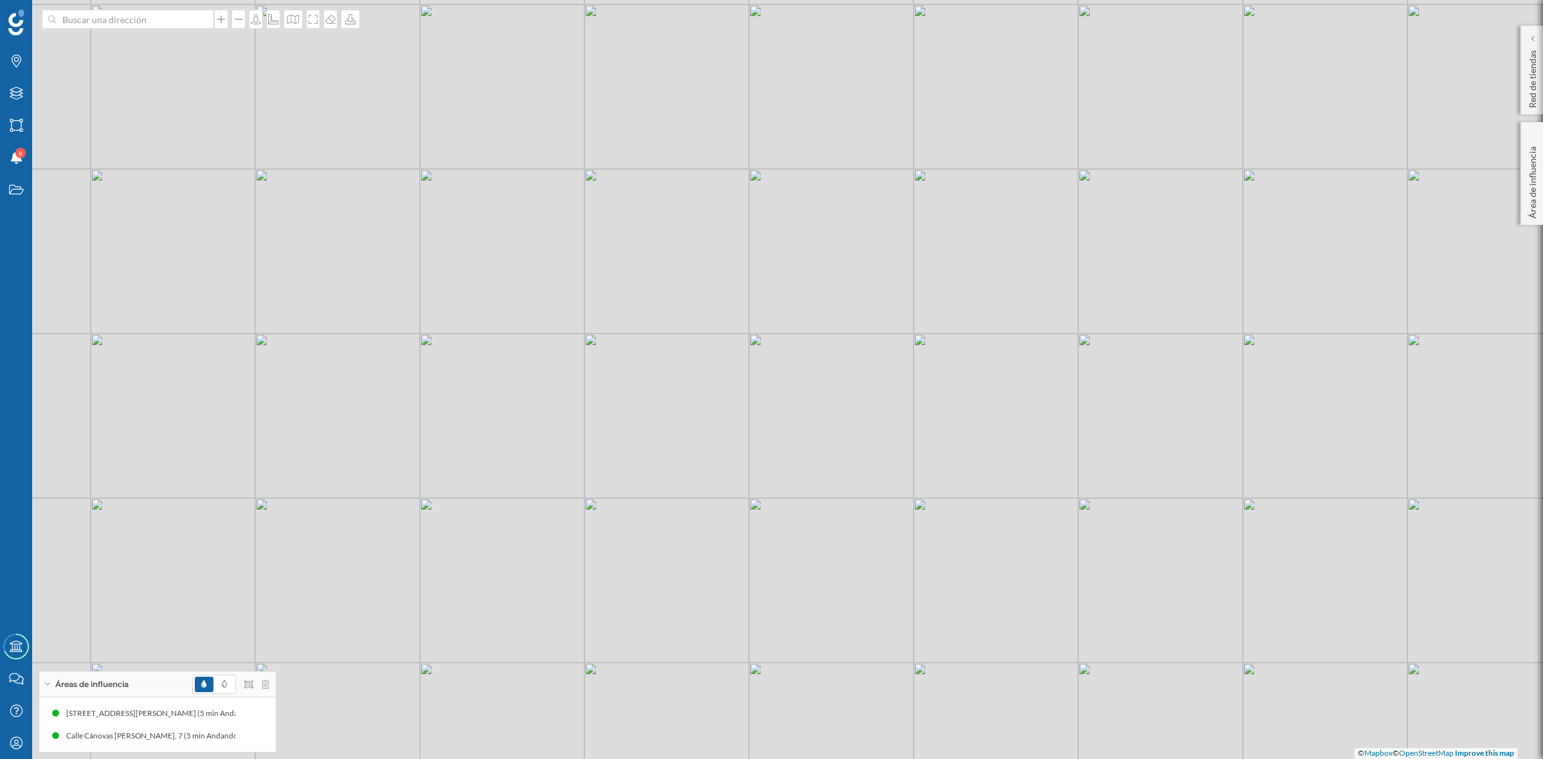
click at [1095, 483] on div "© Mapbox © OpenStreetMap Improve this map" at bounding box center [771, 379] width 1543 height 759
click at [8, 746] on icon "Mi perfil" at bounding box center [16, 743] width 16 height 13
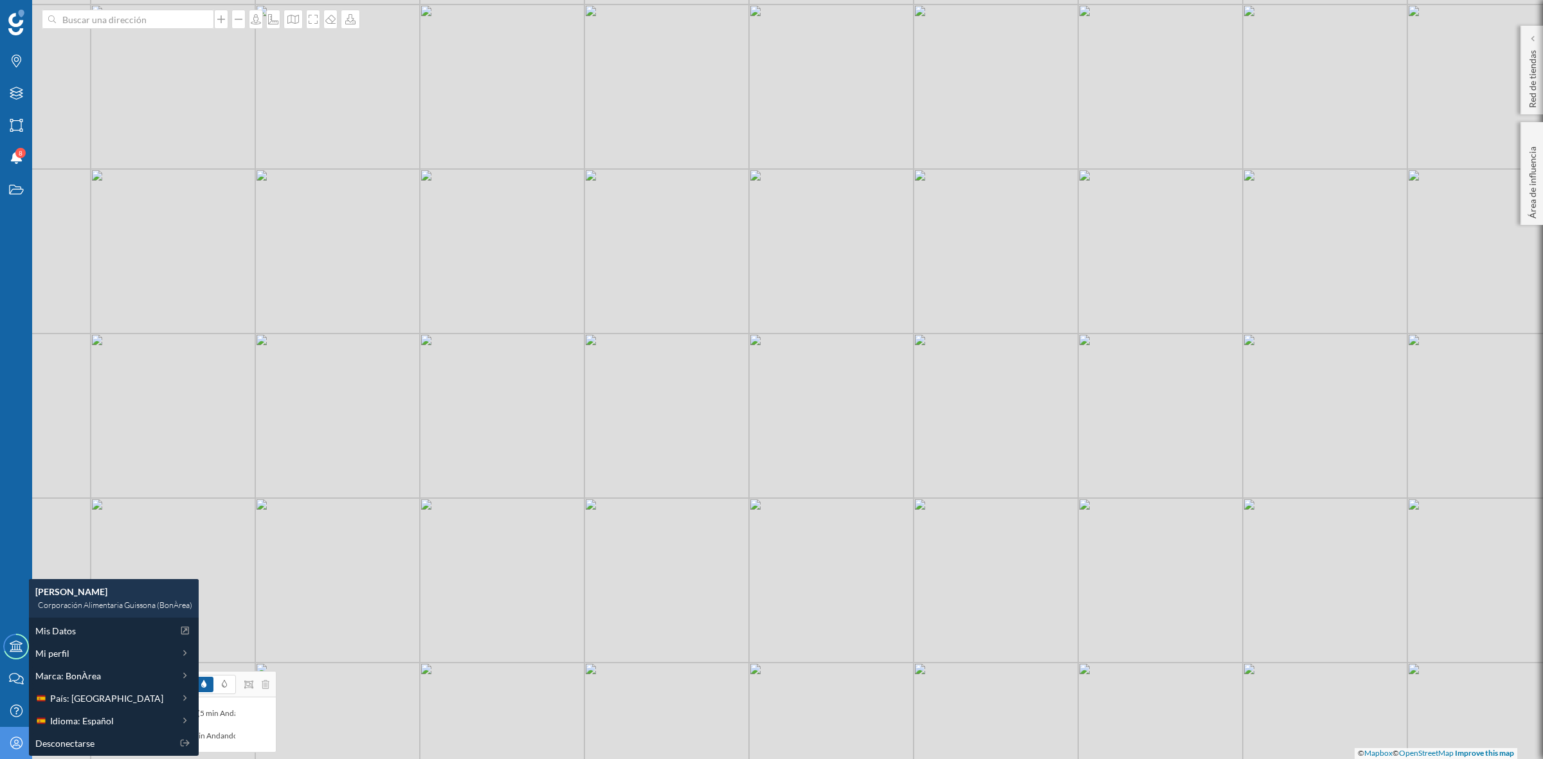
click at [28, 746] on div "Mi perfil" at bounding box center [16, 743] width 32 height 32
click at [39, 746] on span "Desconectarse" at bounding box center [64, 743] width 59 height 13
